Goal: Task Accomplishment & Management: Use online tool/utility

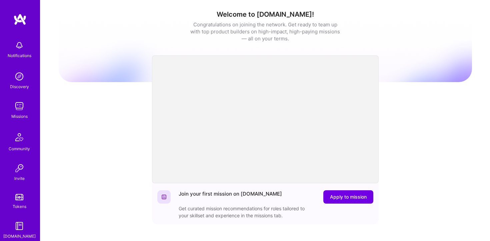
click at [24, 107] on img at bounding box center [19, 105] width 13 height 13
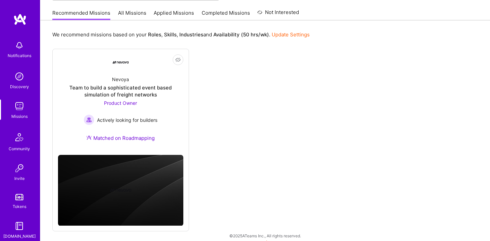
scroll to position [64, 0]
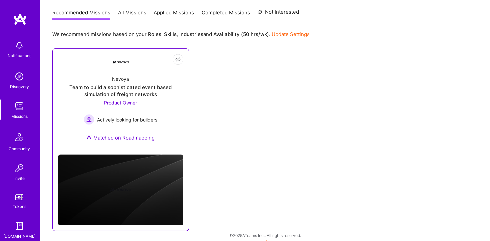
click at [143, 82] on div "Nevoya Team to build a sophisticated event based simulation of freight networks…" at bounding box center [120, 109] width 125 height 79
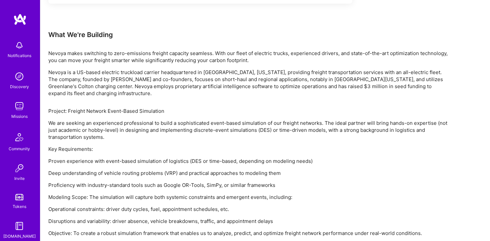
scroll to position [406, 0]
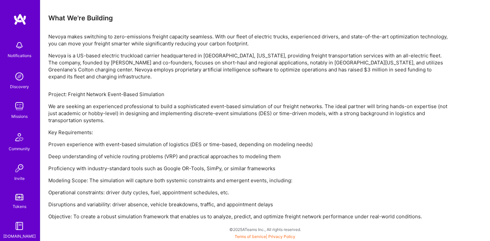
click at [21, 23] on img at bounding box center [19, 19] width 13 height 12
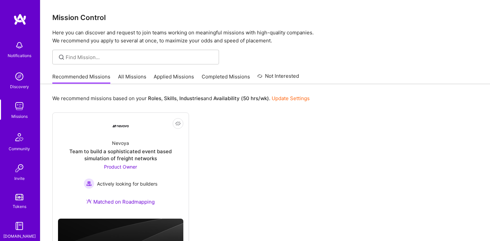
click at [130, 81] on link "All Missions" at bounding box center [132, 78] width 28 height 11
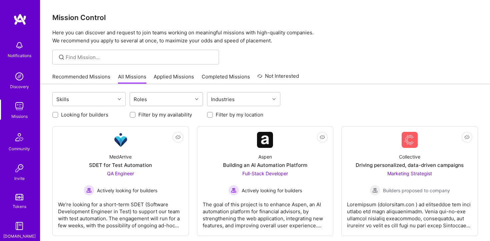
click at [156, 96] on div "Roles" at bounding box center [161, 98] width 62 height 13
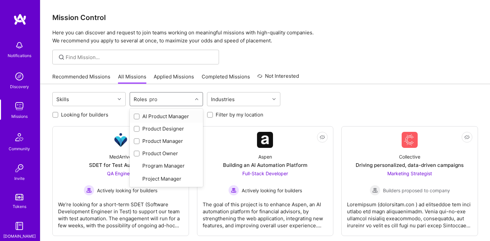
type input "prod"
click at [154, 139] on div "Product Manager" at bounding box center [166, 140] width 65 height 7
checkbox input "true"
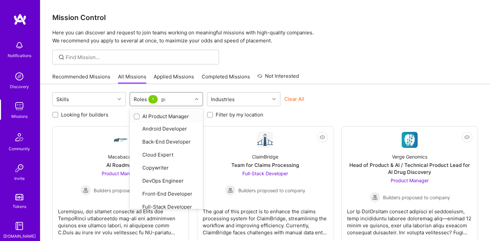
type input "prod"
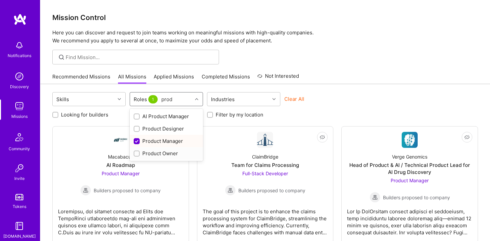
click at [158, 152] on div "Product Owner" at bounding box center [166, 153] width 65 height 7
checkbox input "true"
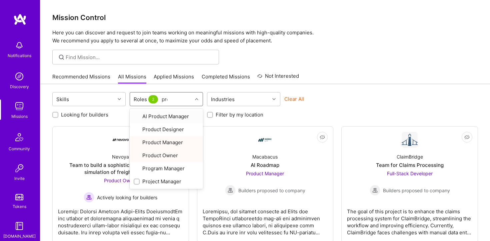
type input "proj"
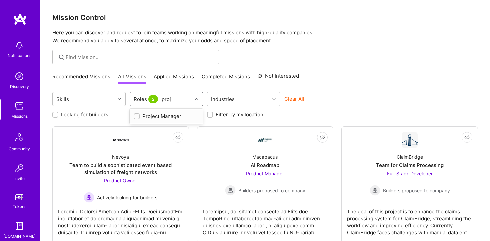
click at [173, 114] on div "Project Manager" at bounding box center [166, 116] width 65 height 7
checkbox input "true"
type input "b"
type input "r"
type input "qa"
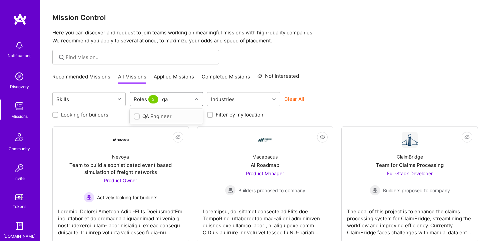
click at [168, 118] on div "QA Engineer" at bounding box center [166, 116] width 65 height 7
checkbox input "true"
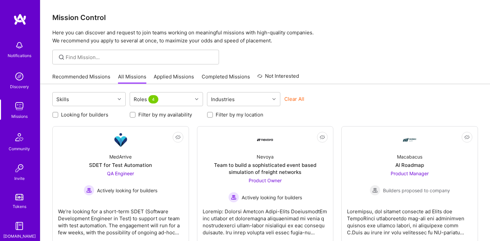
click at [256, 114] on label "Filter by my location" at bounding box center [240, 114] width 48 height 7
click at [213, 114] on input "Filter by my location" at bounding box center [210, 115] width 5 height 5
checkbox input "true"
click at [279, 115] on div "Filter by my location" at bounding box center [243, 114] width 73 height 7
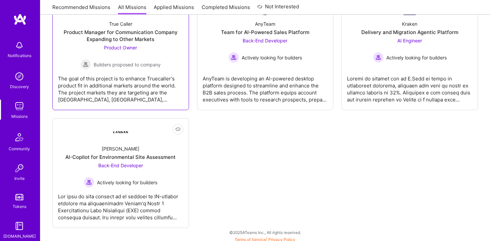
scroll to position [260, 0]
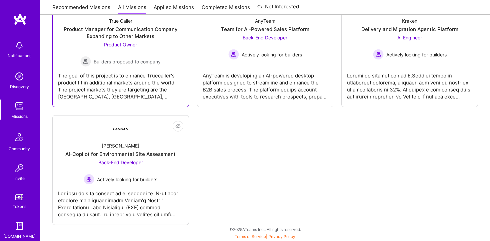
click at [156, 58] on span "Builders proposed to company" at bounding box center [127, 61] width 67 height 7
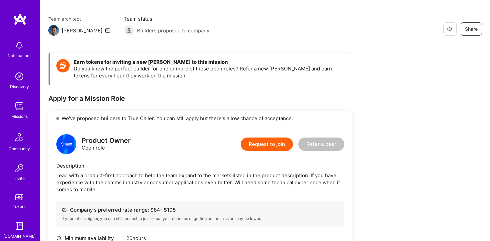
scroll to position [46, 0]
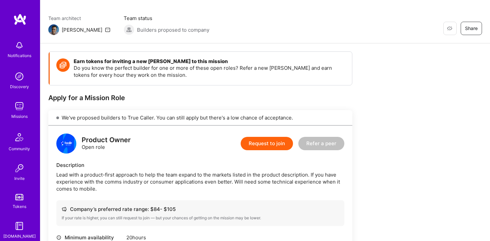
click at [187, 179] on div "Lead with a product-first approach to help the team expand to the markets liste…" at bounding box center [200, 181] width 288 height 21
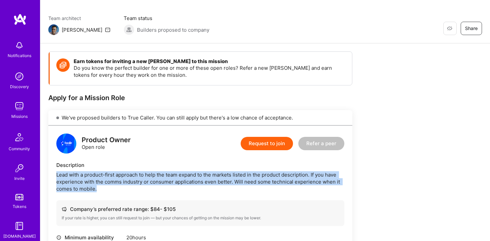
click at [199, 178] on div "Lead with a product-first approach to help the team expand to the markets liste…" at bounding box center [200, 181] width 288 height 21
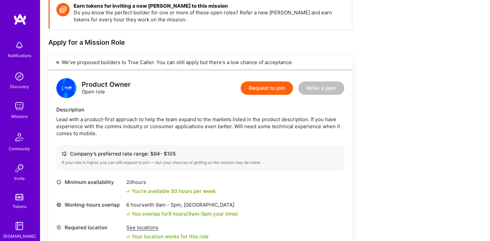
scroll to position [0, 0]
